Goal: Check status: Check status

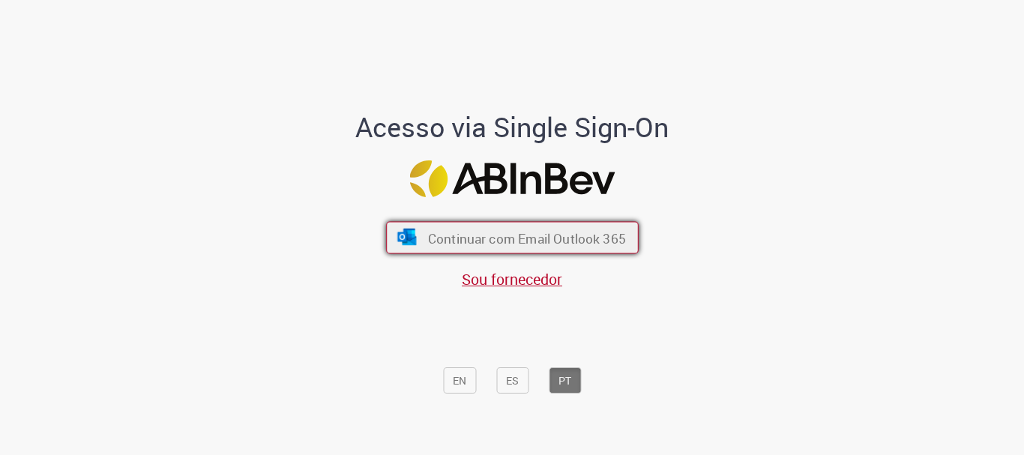
click at [547, 235] on font "Continuar com Email Outlook 365" at bounding box center [526, 237] width 198 height 17
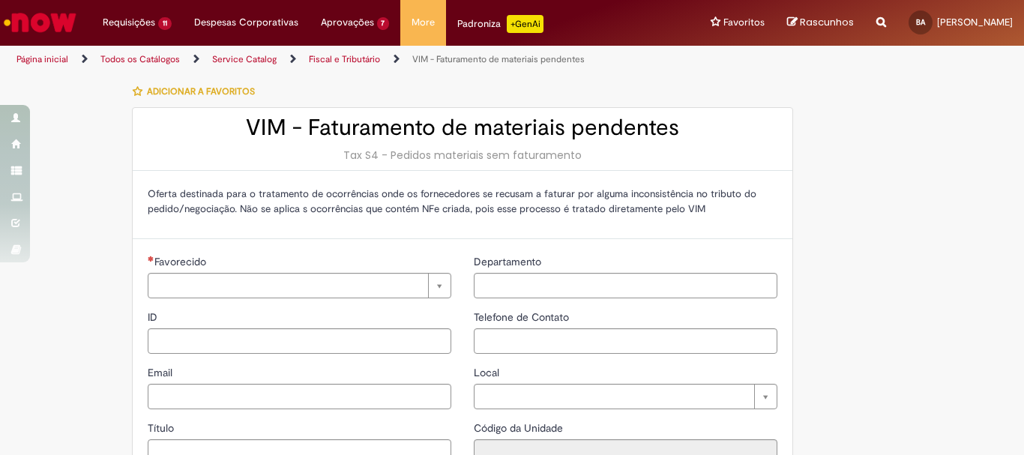
type input "**********"
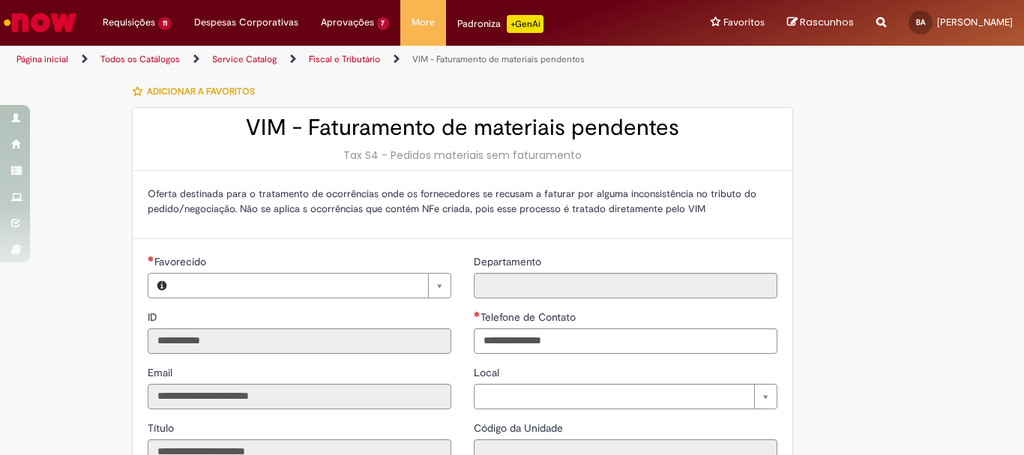
type input "**********"
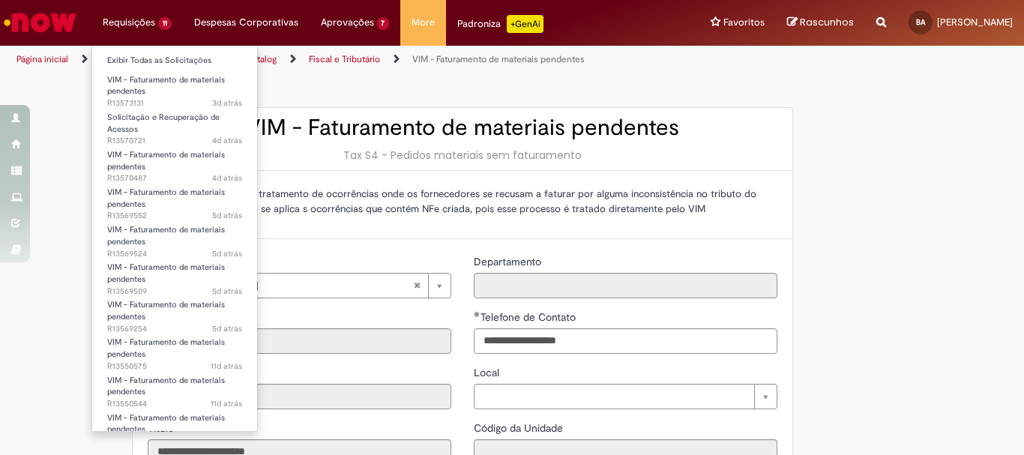
click at [150, 24] on li "Requisições 11 Exibir Todas as Solicitações VIM - Faturamento de materiais pend…" at bounding box center [136, 22] width 91 height 45
click at [151, 59] on link "Exibir Todas as Solicitações" at bounding box center [174, 60] width 165 height 16
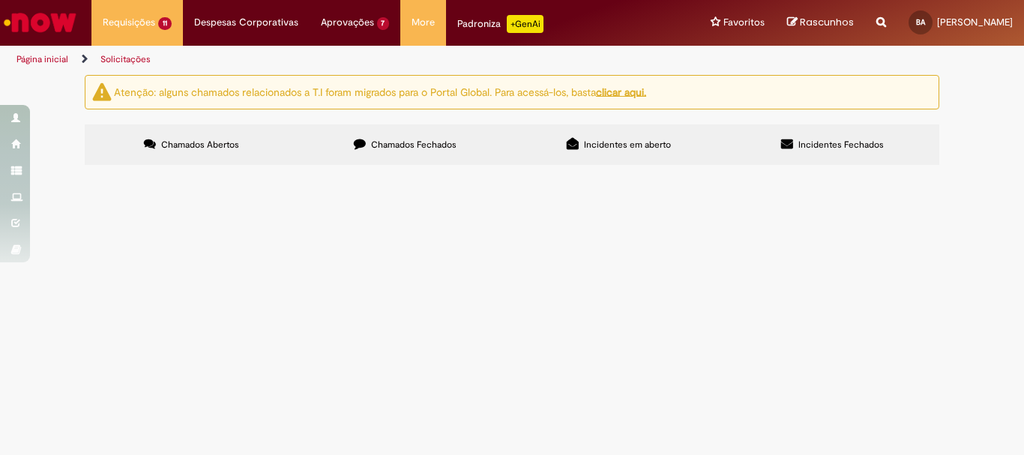
click at [0, 0] on span "R13573131" at bounding box center [0, 0] width 0 height 0
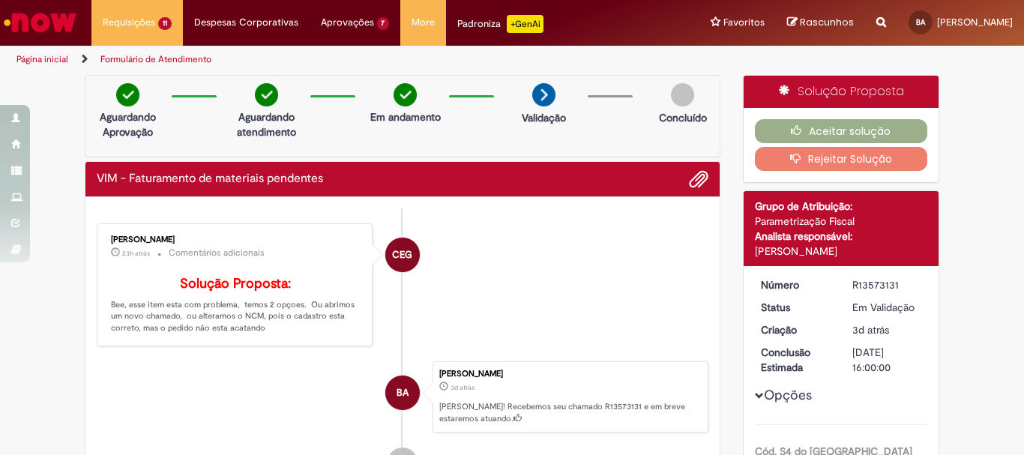
click at [822, 161] on button "Rejeitar Solução" at bounding box center [841, 159] width 173 height 24
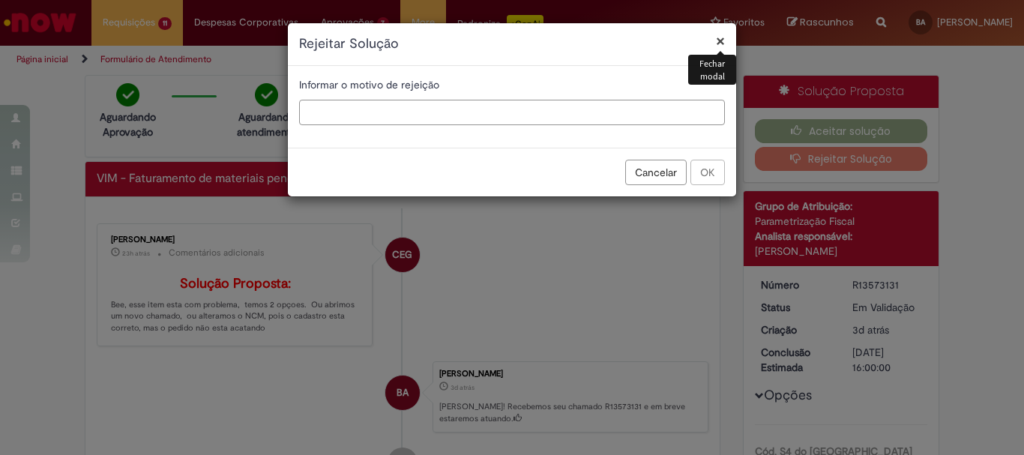
click at [547, 109] on input "text" at bounding box center [512, 112] width 426 height 25
click at [473, 108] on input "text" at bounding box center [512, 112] width 426 height 25
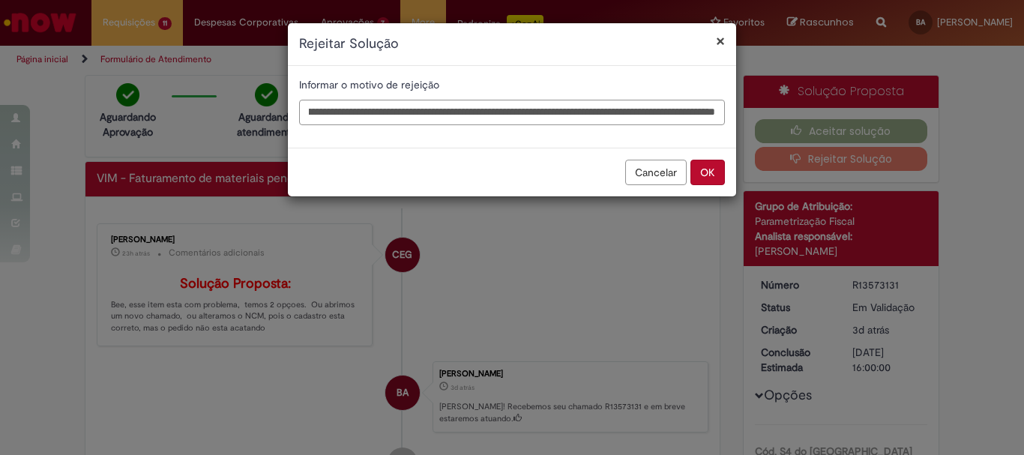
scroll to position [0, 220]
type input "**********"
click at [710, 165] on button "OK" at bounding box center [708, 172] width 34 height 25
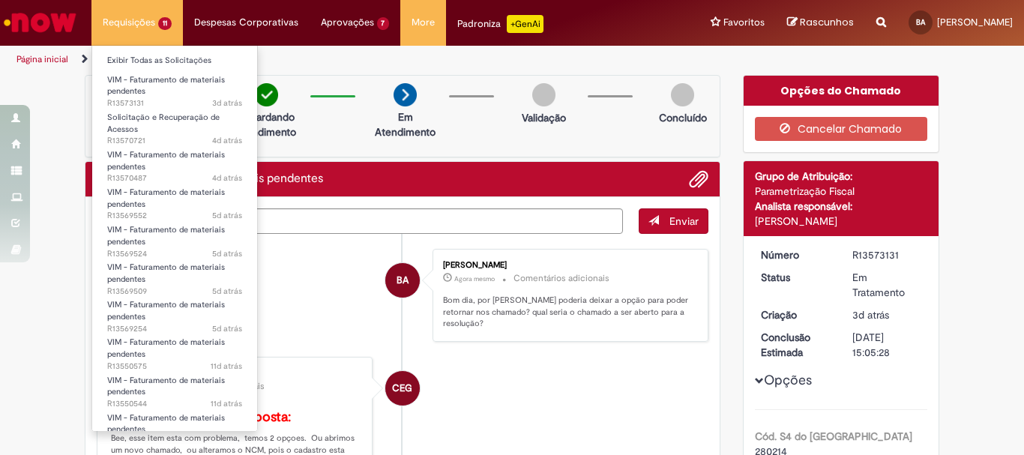
click at [169, 32] on li "Requisições 11 Exibir Todas as Solicitações VIM - Faturamento de materiais pend…" at bounding box center [136, 22] width 91 height 45
click at [176, 58] on link "Exibir Todas as Solicitações" at bounding box center [174, 60] width 165 height 16
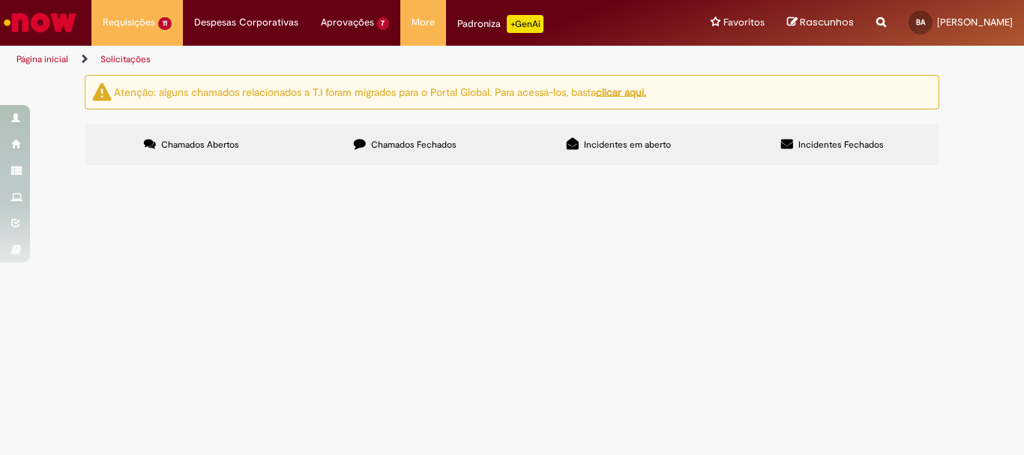
click at [981, 96] on div "Atenção: alguns chamados relacionados a T.I foram migrados para o Portal Global…" at bounding box center [512, 122] width 1024 height 94
click at [0, 0] on span "R13570721" at bounding box center [0, 0] width 0 height 0
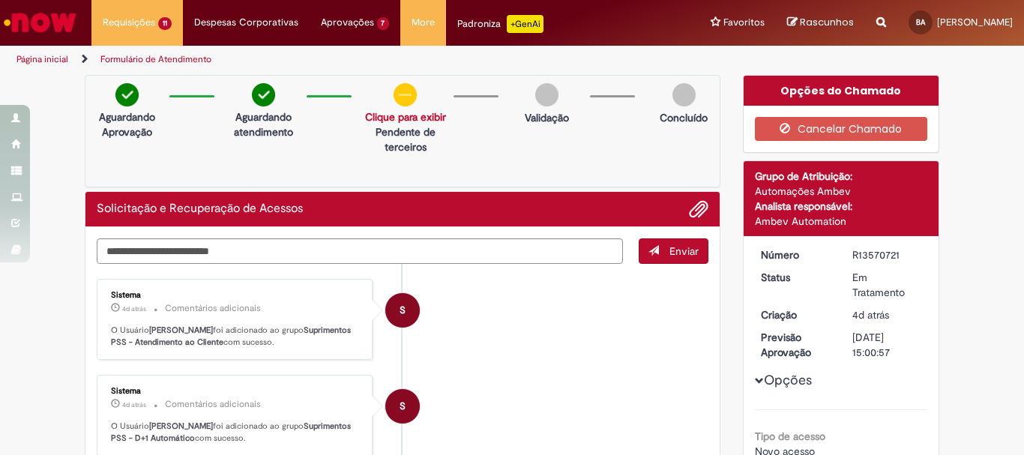
click at [406, 94] on img at bounding box center [405, 94] width 23 height 23
click at [399, 88] on img at bounding box center [405, 94] width 23 height 23
click at [396, 113] on link "Clique para exibir" at bounding box center [405, 116] width 81 height 13
click at [407, 149] on p "Solicitação aprovada" at bounding box center [401, 146] width 94 height 15
click at [561, 151] on div "Aguardando Aprovação Aguardando atendimento Solicitação aprovada Clique para ex…" at bounding box center [403, 131] width 636 height 112
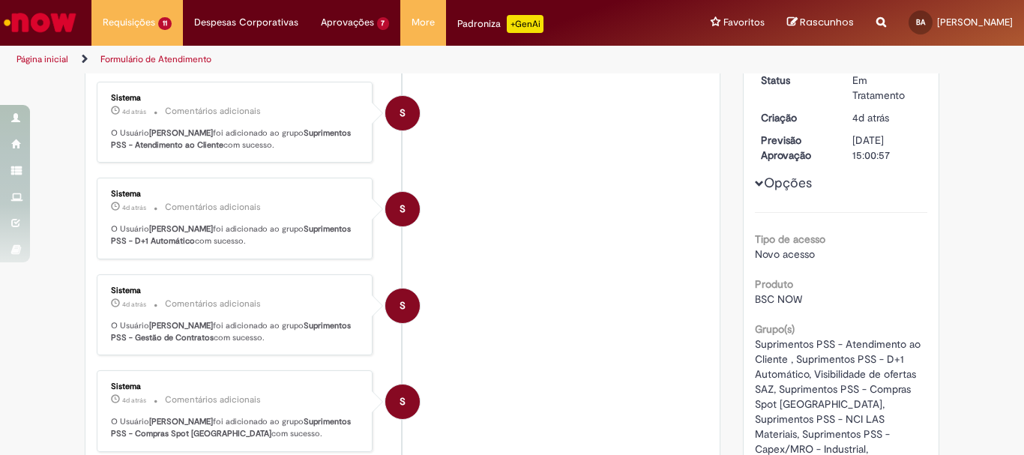
scroll to position [225, 0]
